Goal: Task Accomplishment & Management: Manage account settings

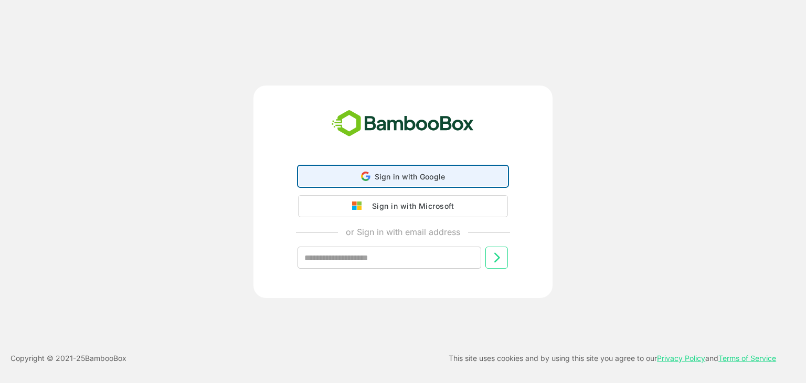
click at [370, 171] on div "Sign in with Google Sign in with Google. Opens in new tab" at bounding box center [403, 176] width 196 height 20
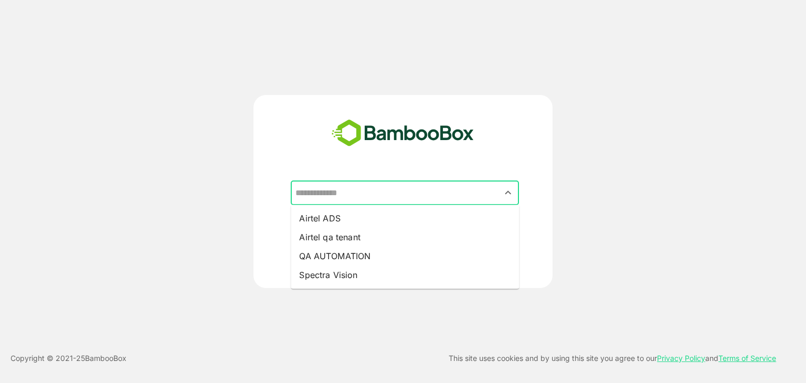
click at [429, 188] on input "text" at bounding box center [405, 193] width 224 height 20
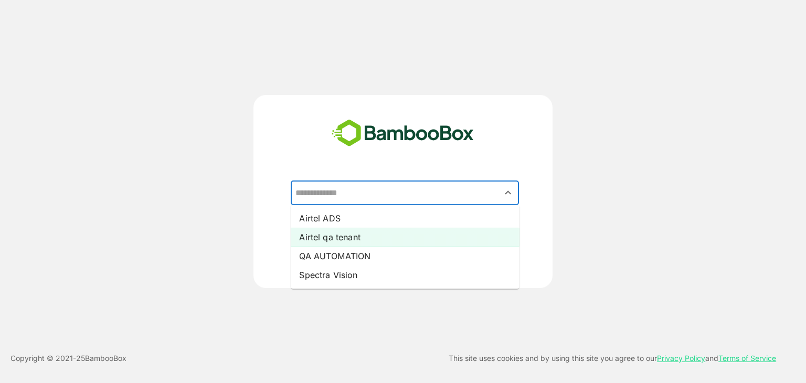
click at [409, 229] on li "Airtel qa tenant" at bounding box center [405, 237] width 228 height 19
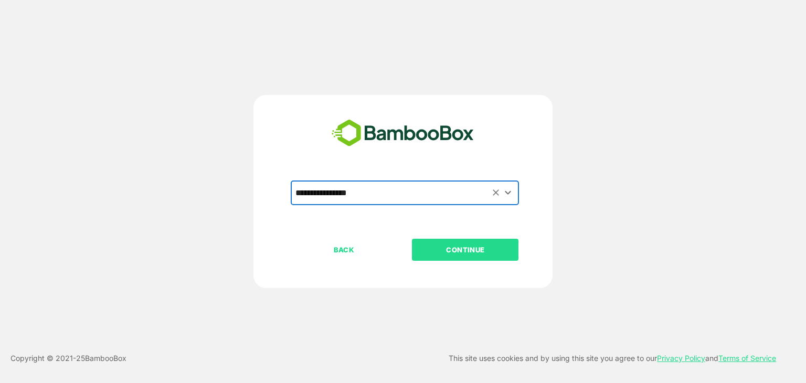
click at [454, 249] on p "CONTINUE" at bounding box center [465, 250] width 105 height 12
click at [482, 250] on p "CONTINUE" at bounding box center [465, 250] width 105 height 12
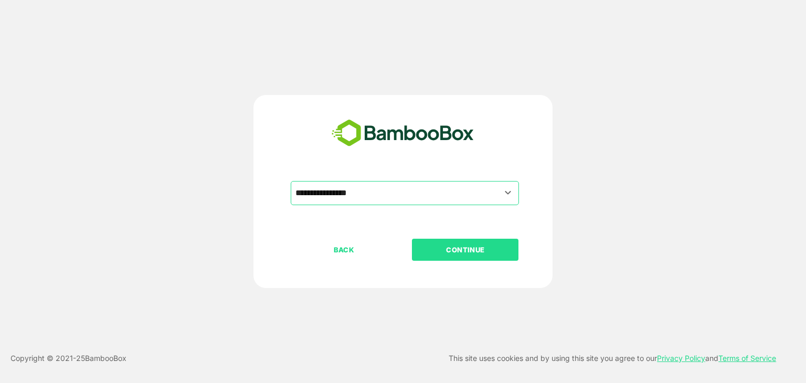
click at [482, 250] on p "CONTINUE" at bounding box center [465, 250] width 105 height 12
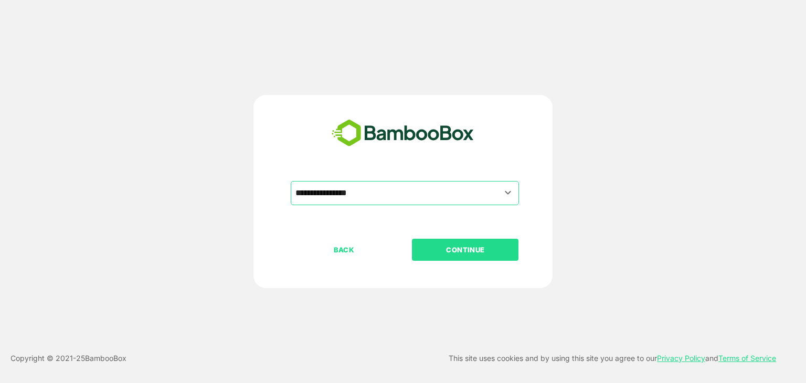
click at [482, 250] on p "CONTINUE" at bounding box center [465, 250] width 105 height 12
click at [444, 191] on input "**********" at bounding box center [405, 193] width 224 height 20
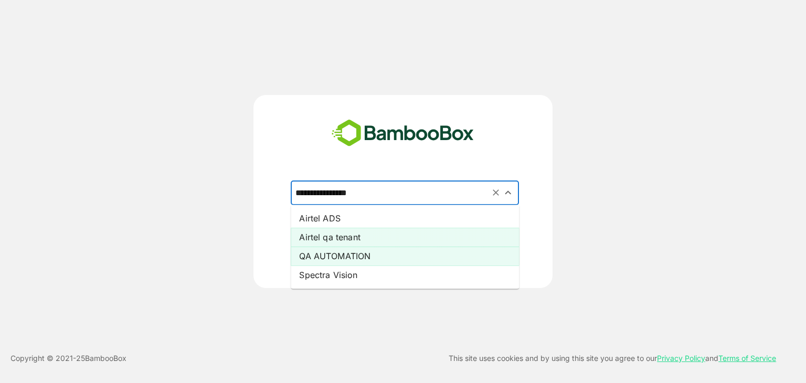
click at [414, 254] on li "QA AUTOMATION" at bounding box center [405, 256] width 228 height 19
type input "**********"
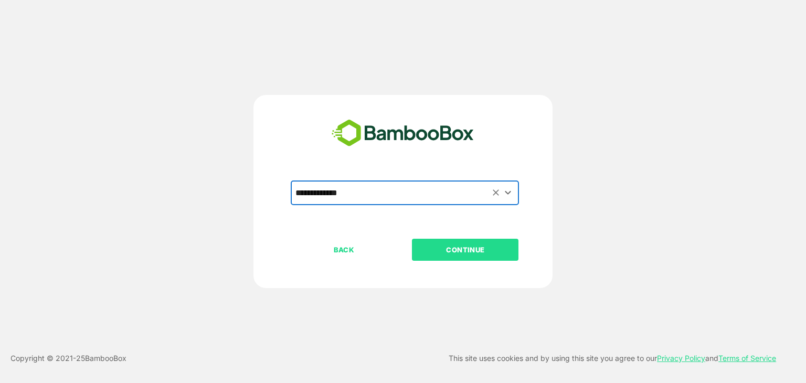
click at [479, 254] on p "CONTINUE" at bounding box center [465, 250] width 105 height 12
click at [472, 245] on p "CONTINUE" at bounding box center [465, 250] width 105 height 12
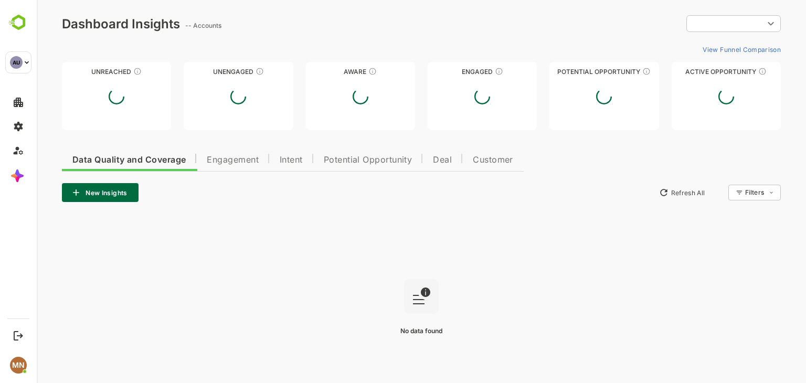
type input "**********"
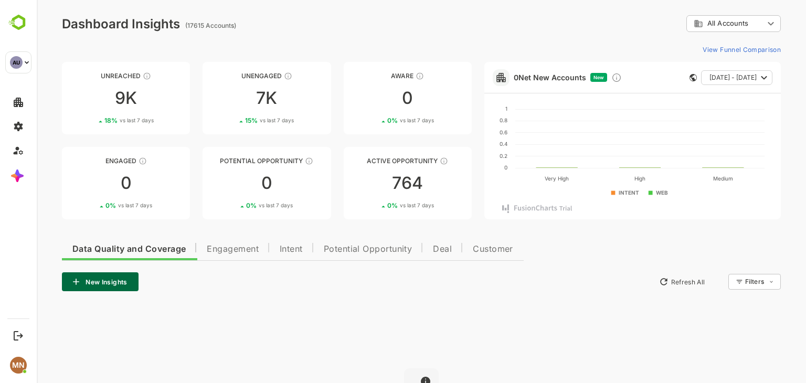
click at [345, 31] on div "**********" at bounding box center [421, 23] width 719 height 17
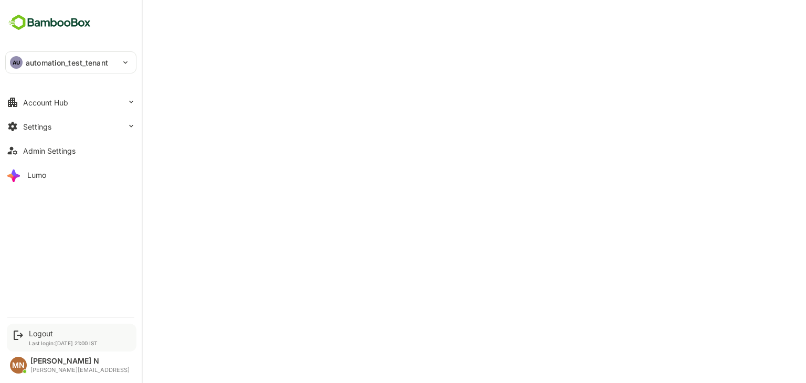
click at [43, 333] on div "Logout" at bounding box center [63, 333] width 69 height 9
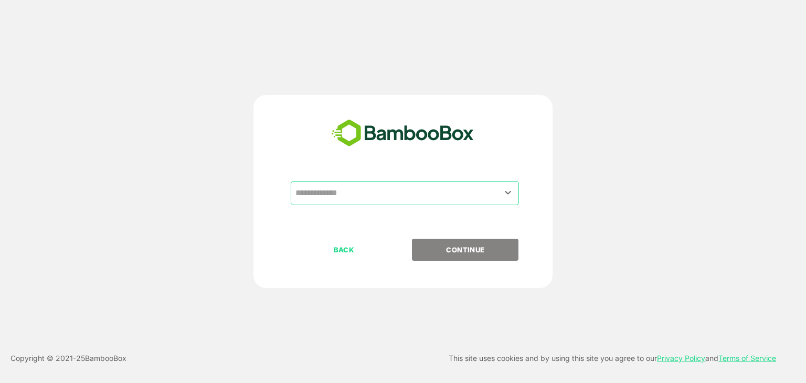
click at [354, 199] on input "text" at bounding box center [405, 193] width 224 height 20
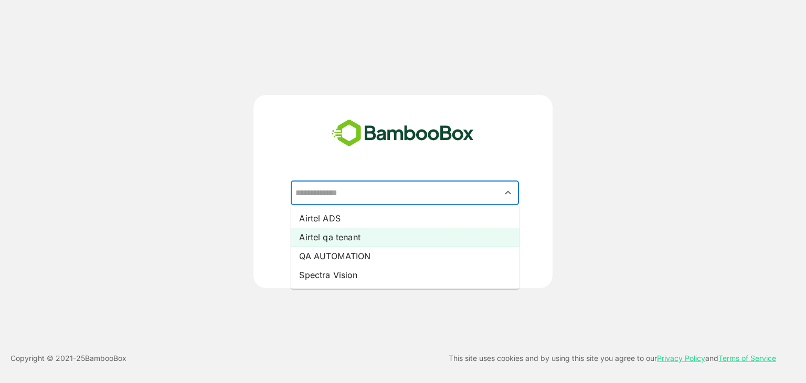
click at [351, 240] on li "Airtel qa tenant" at bounding box center [405, 237] width 228 height 19
type input "**********"
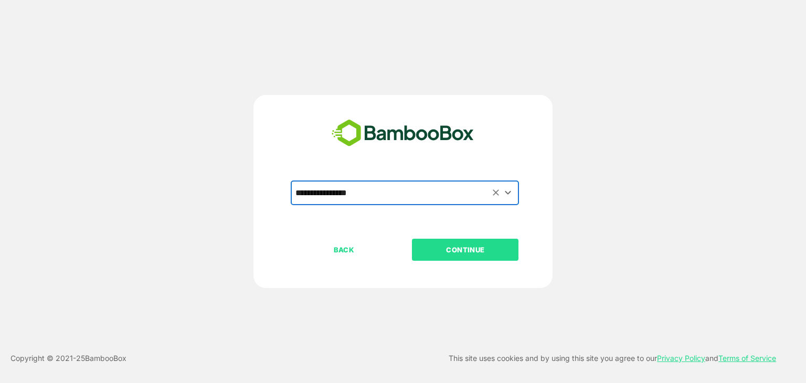
click at [467, 244] on p "CONTINUE" at bounding box center [465, 250] width 105 height 12
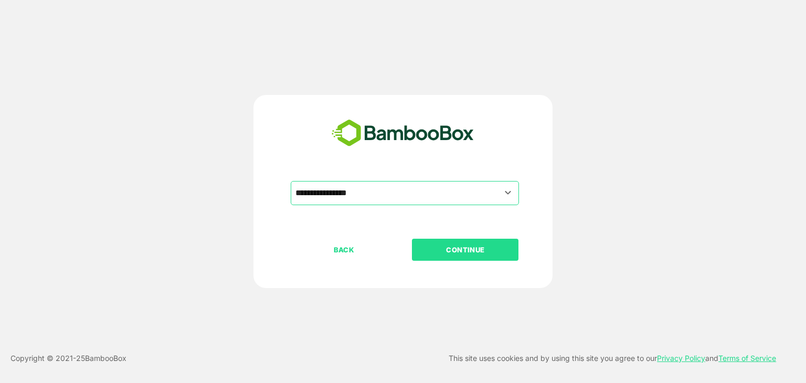
click at [467, 244] on p "CONTINUE" at bounding box center [465, 250] width 105 height 12
click at [474, 250] on p "CONTINUE" at bounding box center [465, 250] width 105 height 12
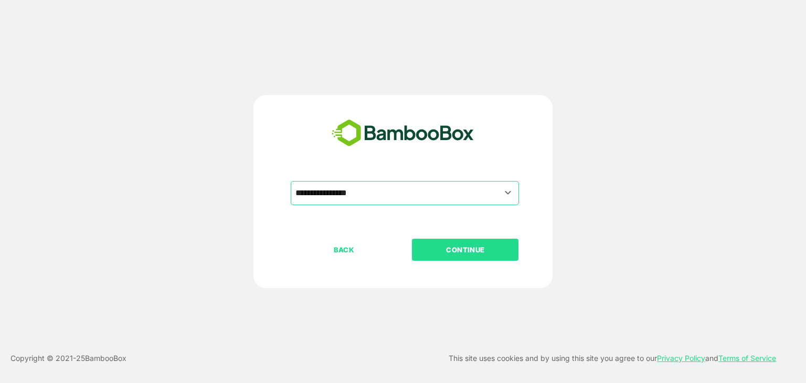
click at [474, 250] on p "CONTINUE" at bounding box center [465, 250] width 105 height 12
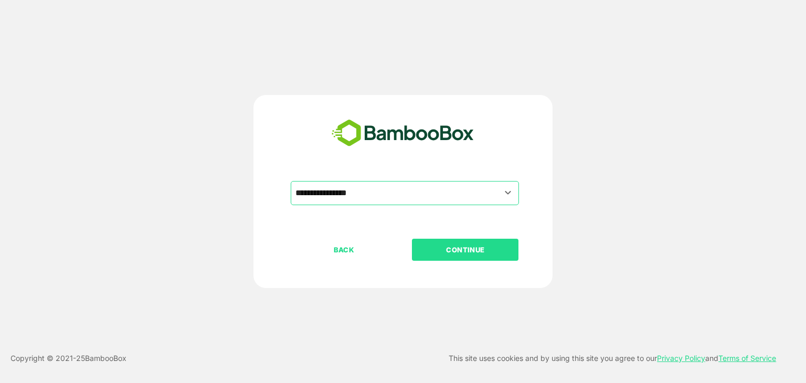
click at [474, 250] on p "CONTINUE" at bounding box center [465, 250] width 105 height 12
click at [481, 247] on p "CONTINUE" at bounding box center [465, 250] width 105 height 12
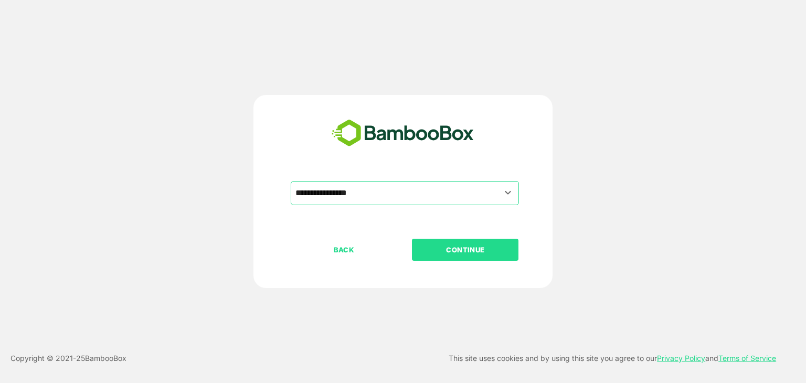
click at [481, 247] on p "CONTINUE" at bounding box center [465, 250] width 105 height 12
click at [302, 238] on div "**********" at bounding box center [402, 210] width 261 height 58
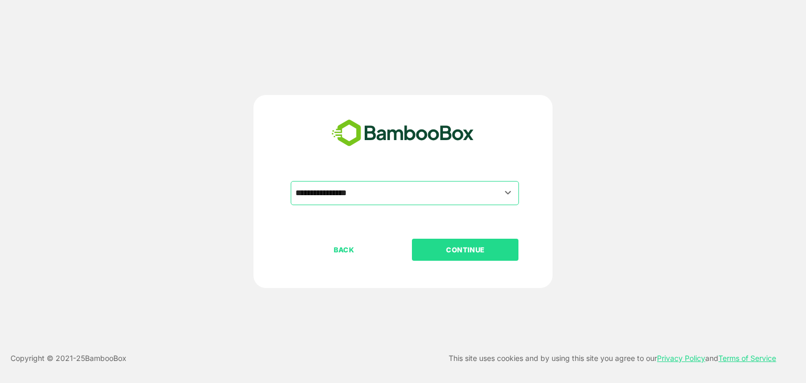
click at [436, 244] on p "CONTINUE" at bounding box center [465, 250] width 105 height 12
click at [151, 178] on div "**********" at bounding box center [403, 191] width 645 height 193
click at [440, 248] on p "CONTINUE" at bounding box center [465, 250] width 105 height 12
click at [433, 248] on p "CONTINUE" at bounding box center [465, 250] width 105 height 12
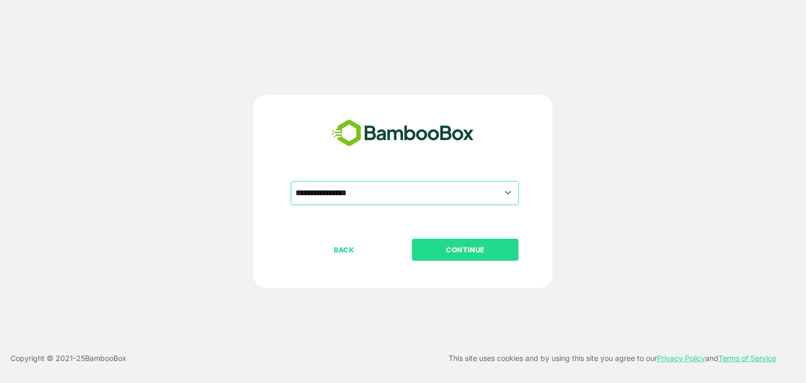
click at [433, 248] on p "CONTINUE" at bounding box center [465, 250] width 105 height 12
click at [452, 244] on p "CONTINUE" at bounding box center [465, 250] width 105 height 12
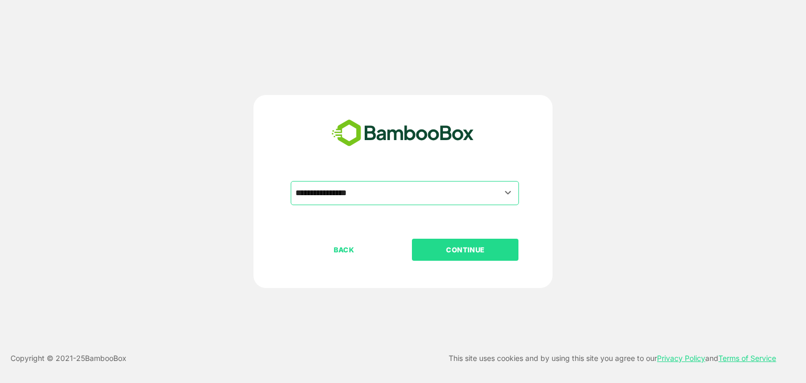
click at [452, 244] on p "CONTINUE" at bounding box center [465, 250] width 105 height 12
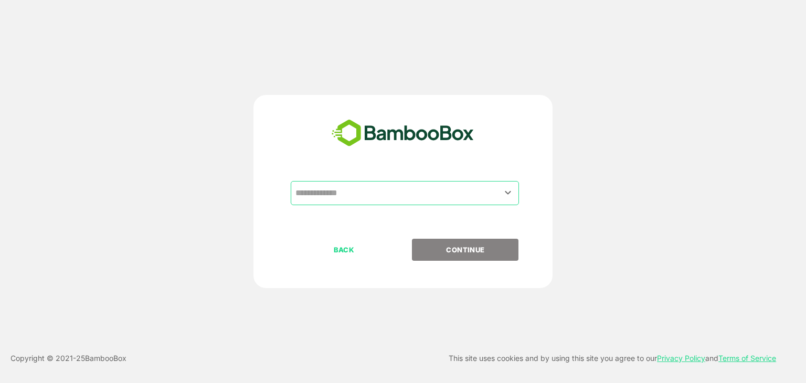
click at [419, 193] on input "text" at bounding box center [405, 193] width 224 height 20
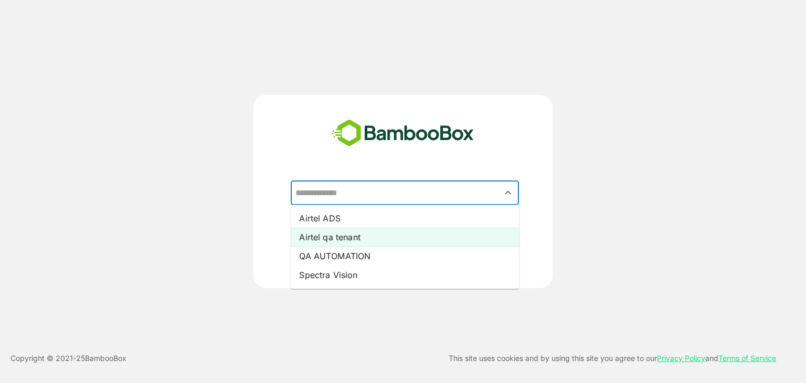
click at [406, 238] on li "Airtel qa tenant" at bounding box center [405, 237] width 228 height 19
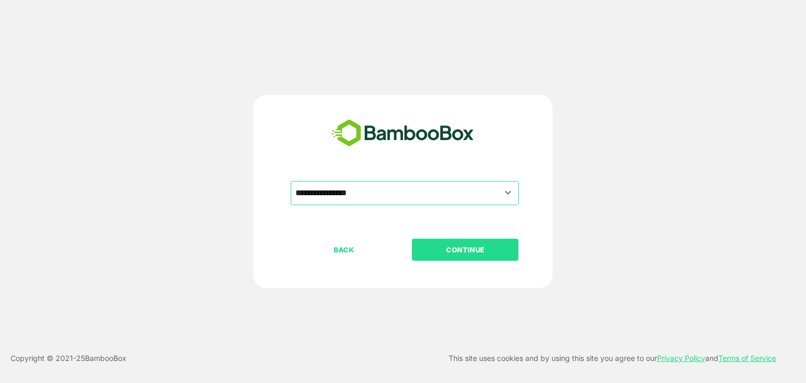
click at [428, 255] on p "CONTINUE" at bounding box center [465, 250] width 105 height 12
click at [428, 253] on p "CONTINUE" at bounding box center [465, 250] width 105 height 12
click at [427, 253] on p "CONTINUE" at bounding box center [465, 250] width 105 height 12
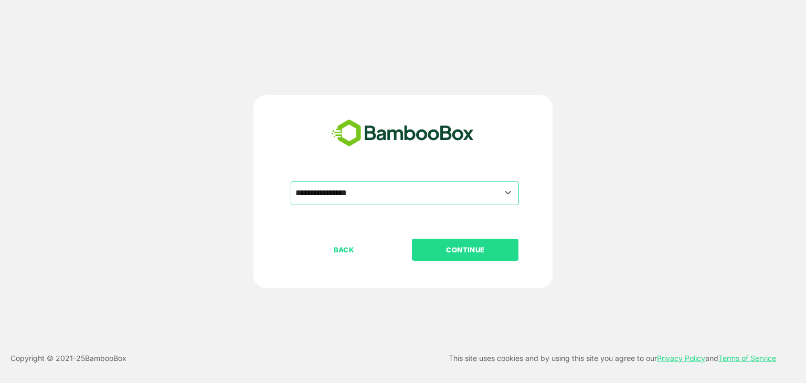
click at [427, 253] on p "CONTINUE" at bounding box center [465, 250] width 105 height 12
click at [426, 253] on p "CONTINUE" at bounding box center [465, 250] width 105 height 12
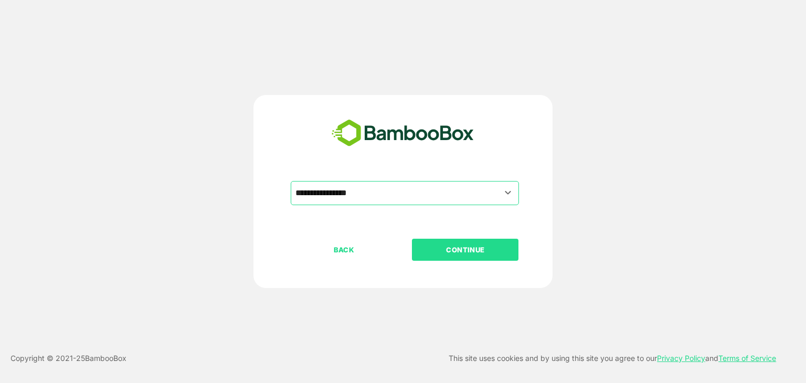
click at [426, 253] on p "CONTINUE" at bounding box center [465, 250] width 105 height 12
click at [424, 251] on p "CONTINUE" at bounding box center [465, 250] width 105 height 12
click at [424, 253] on p "CONTINUE" at bounding box center [465, 250] width 105 height 12
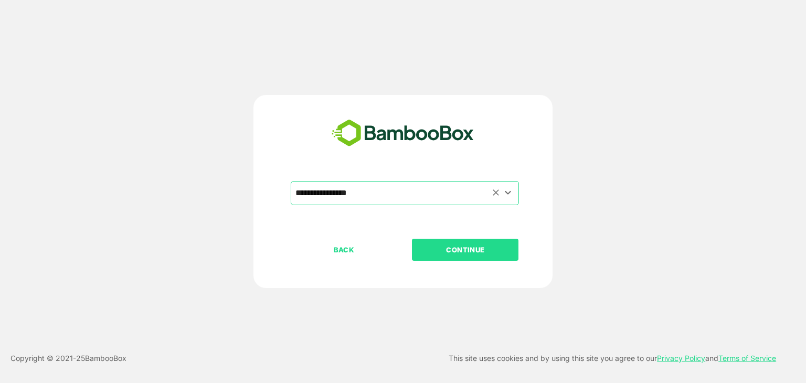
click at [372, 205] on div "**********" at bounding box center [405, 193] width 228 height 24
drag, startPoint x: 367, startPoint y: 203, endPoint x: 402, endPoint y: 198, distance: 35.0
click at [381, 203] on div "**********" at bounding box center [405, 193] width 228 height 24
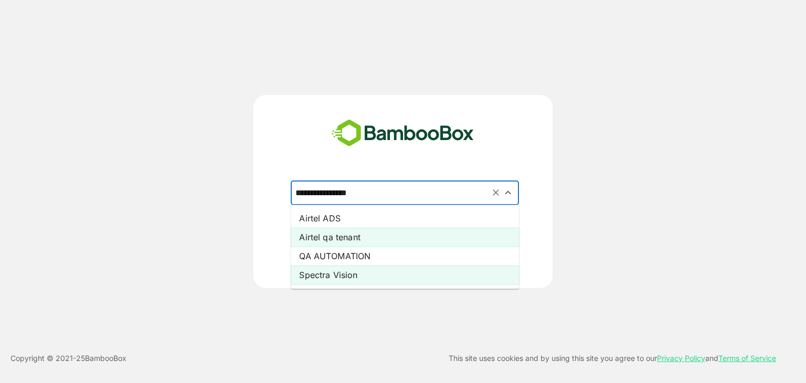
click at [363, 271] on li "Spectra Vision" at bounding box center [405, 275] width 228 height 19
type input "**********"
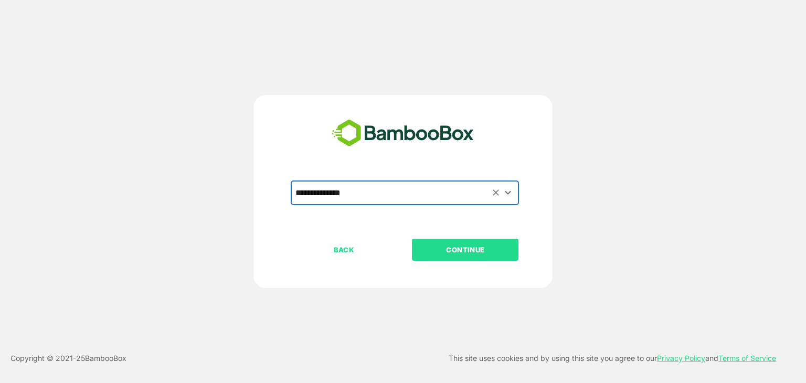
click at [477, 239] on button "CONTINUE" at bounding box center [465, 250] width 107 height 22
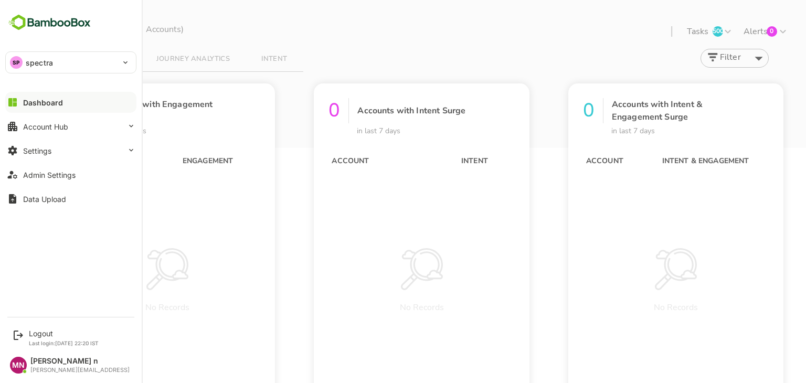
click at [27, 64] on p "spectra" at bounding box center [39, 62] width 27 height 11
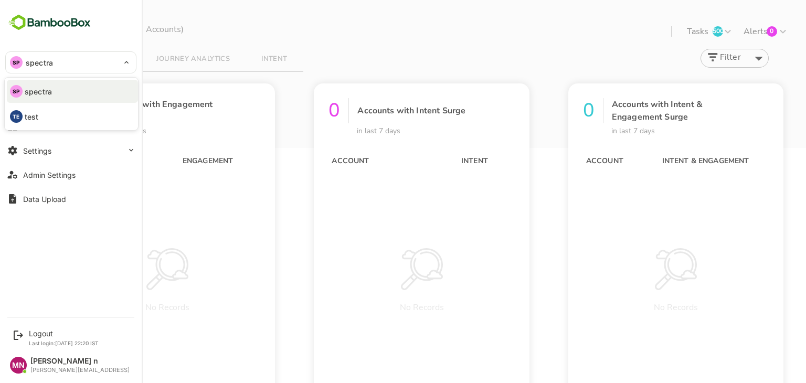
click at [55, 323] on div at bounding box center [403, 191] width 806 height 383
